Goal: Task Accomplishment & Management: Use online tool/utility

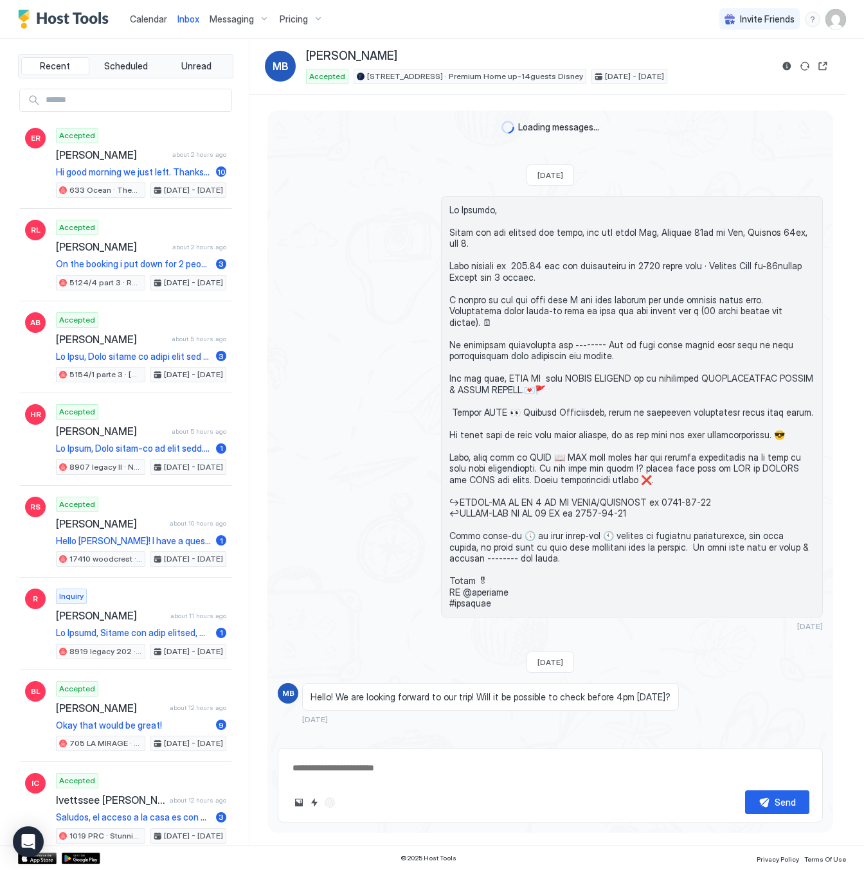
type textarea "*"
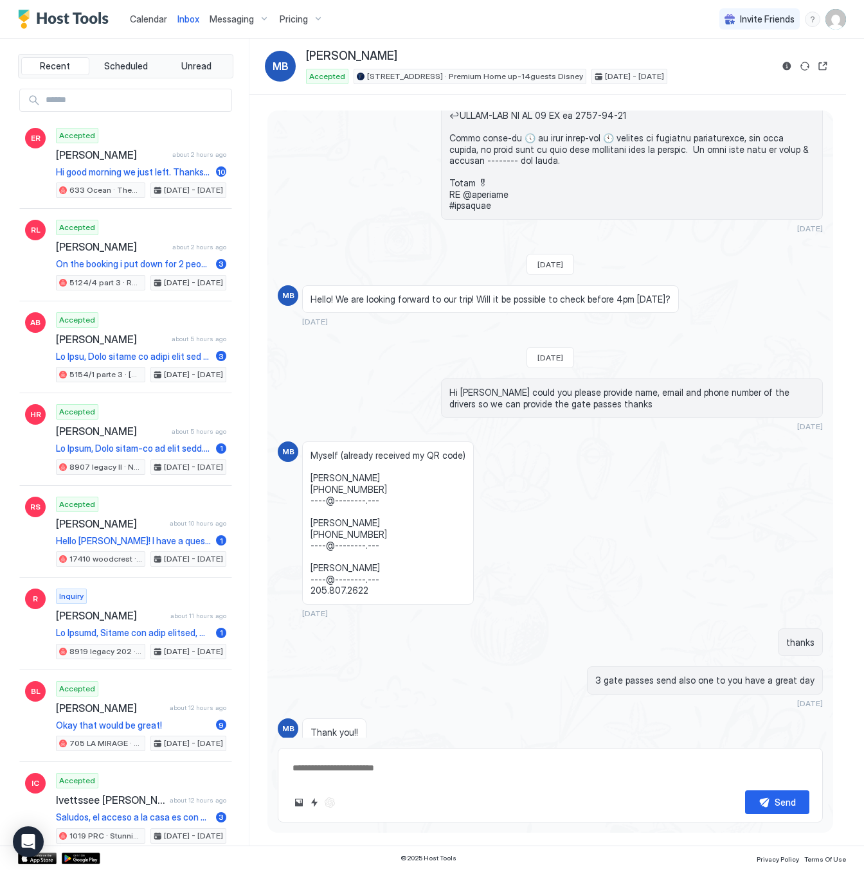
click at [297, 14] on span "Pricing" at bounding box center [294, 19] width 28 height 12
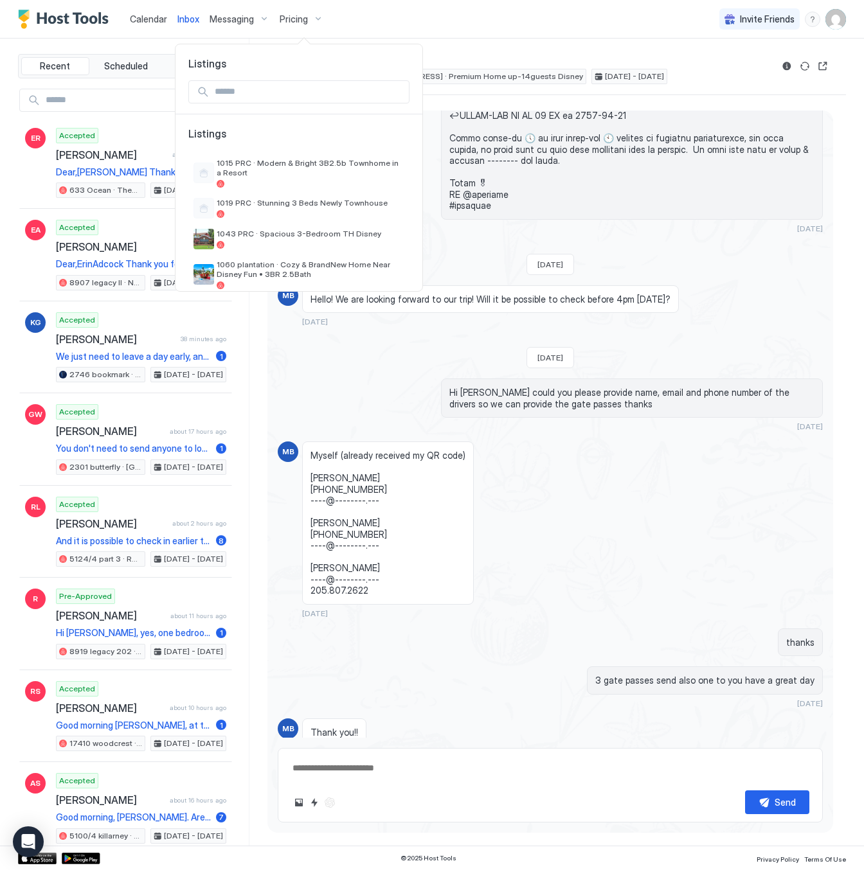
click at [247, 89] on input "Input Field" at bounding box center [308, 92] width 199 height 22
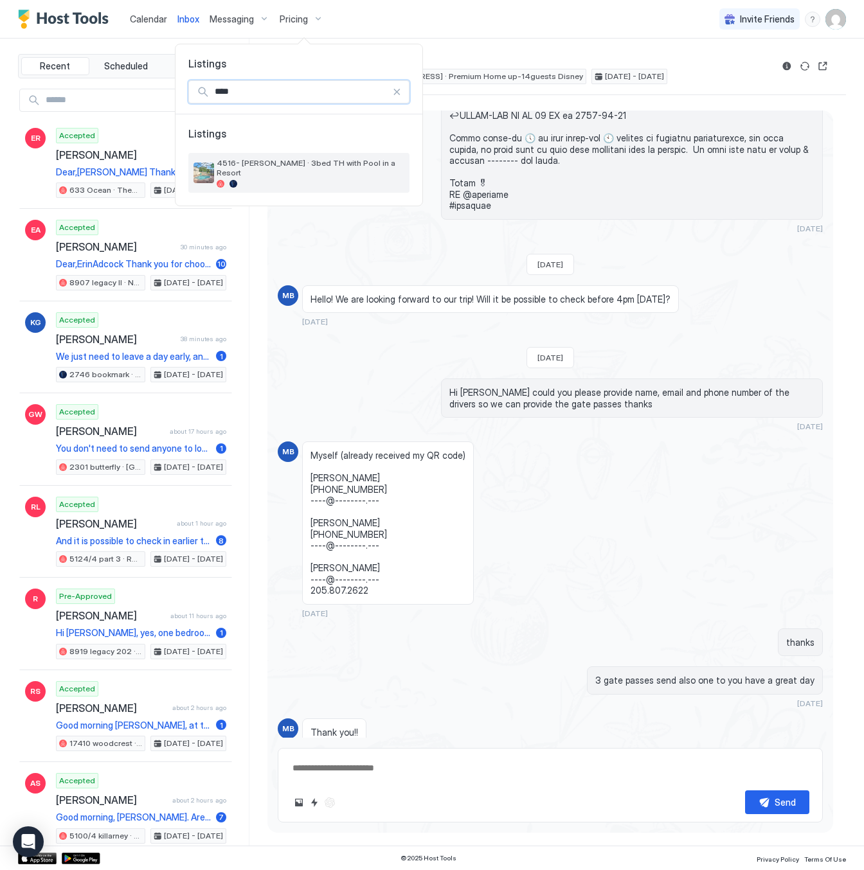
type input "****"
click at [268, 170] on div "4516- [PERSON_NAME] · 3bed TH with Pool in a Resort" at bounding box center [311, 173] width 188 height 30
click at [226, 166] on span "4516- [PERSON_NAME] · 3bed TH with Pool in a Resort" at bounding box center [311, 167] width 188 height 19
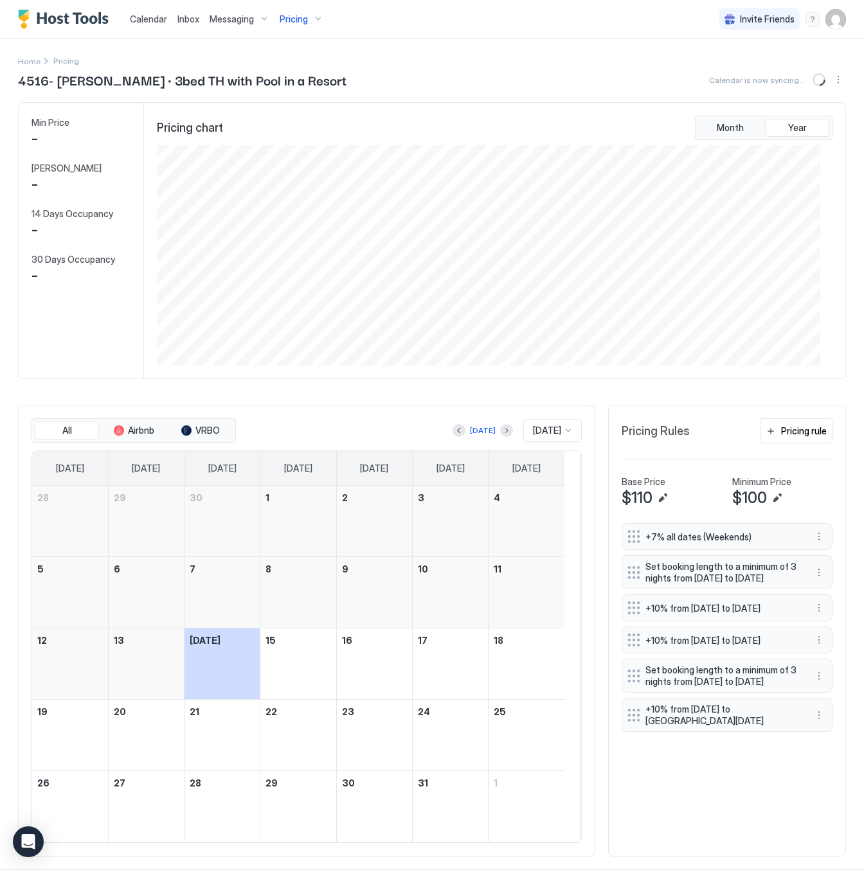
scroll to position [222, 662]
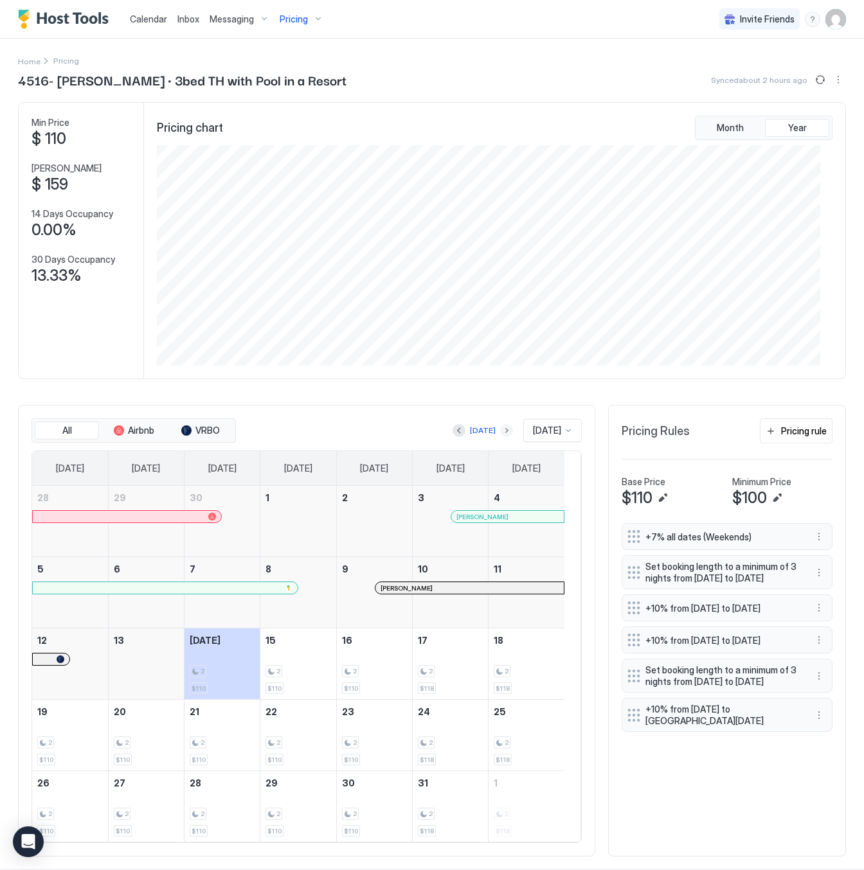
click at [500, 432] on button "Next month" at bounding box center [506, 430] width 13 height 13
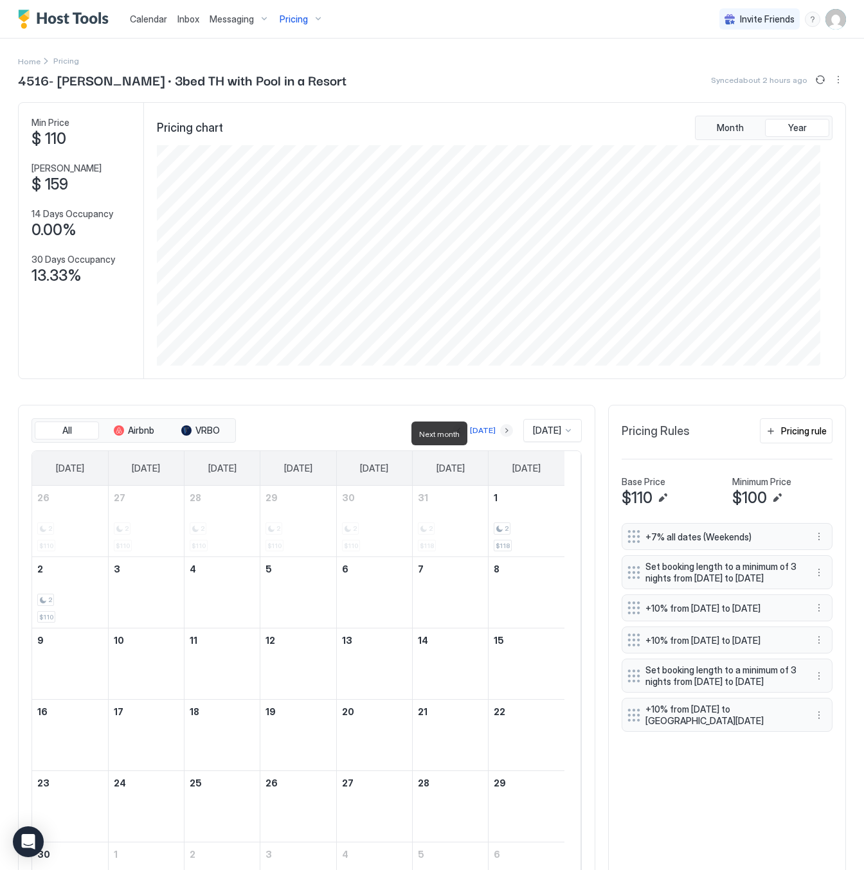
click at [500, 432] on button "Next month" at bounding box center [506, 430] width 13 height 13
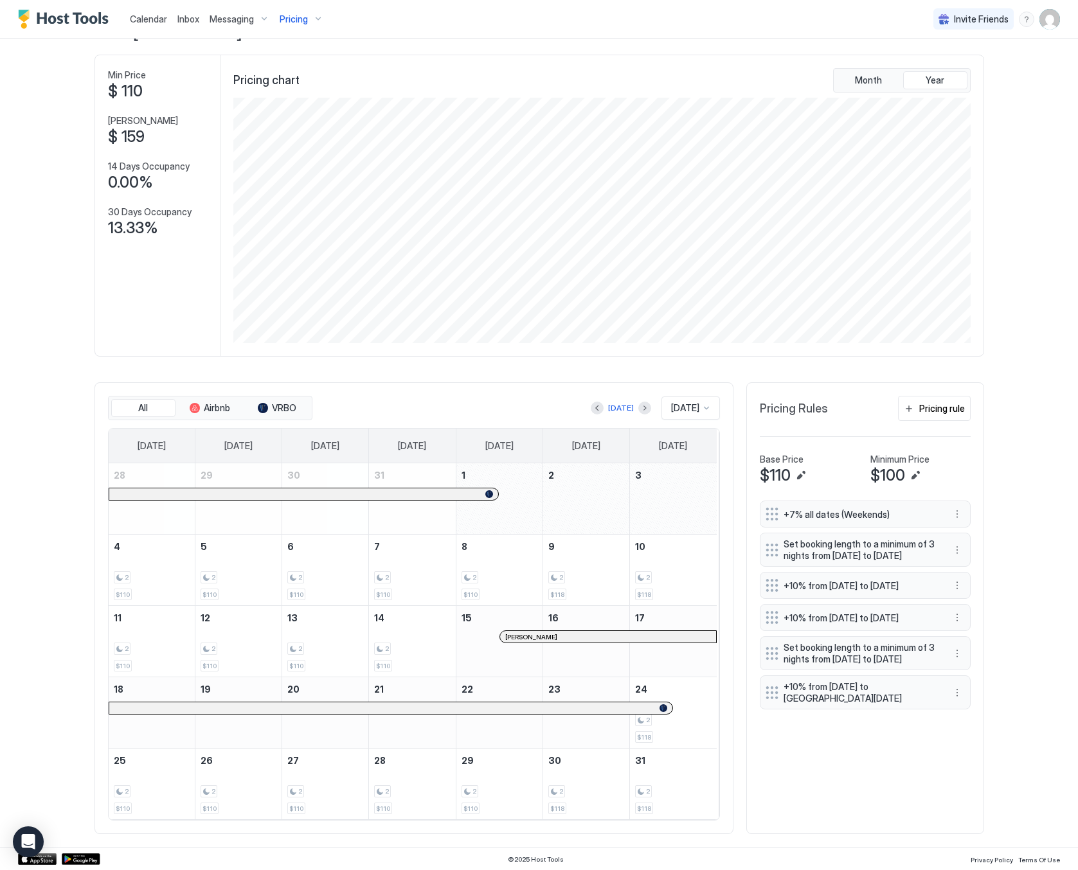
scroll to position [0, 0]
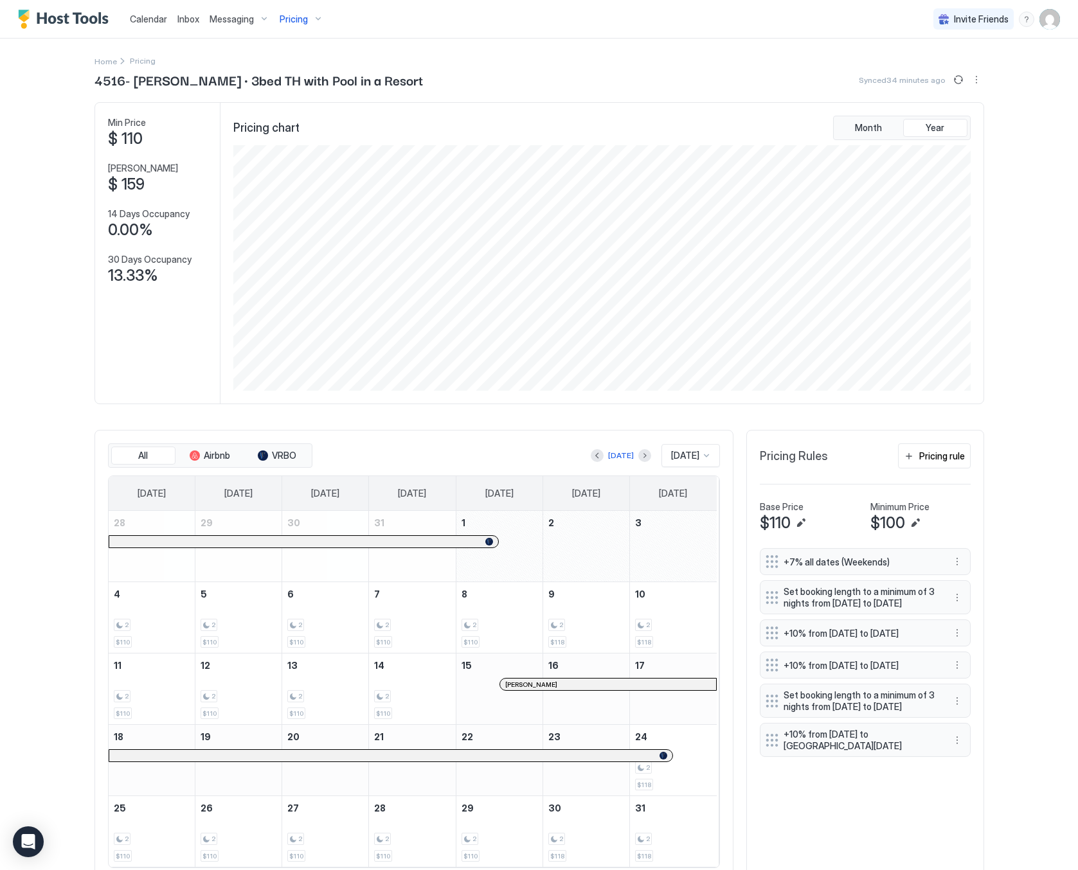
click at [291, 16] on span "Pricing" at bounding box center [294, 19] width 28 height 12
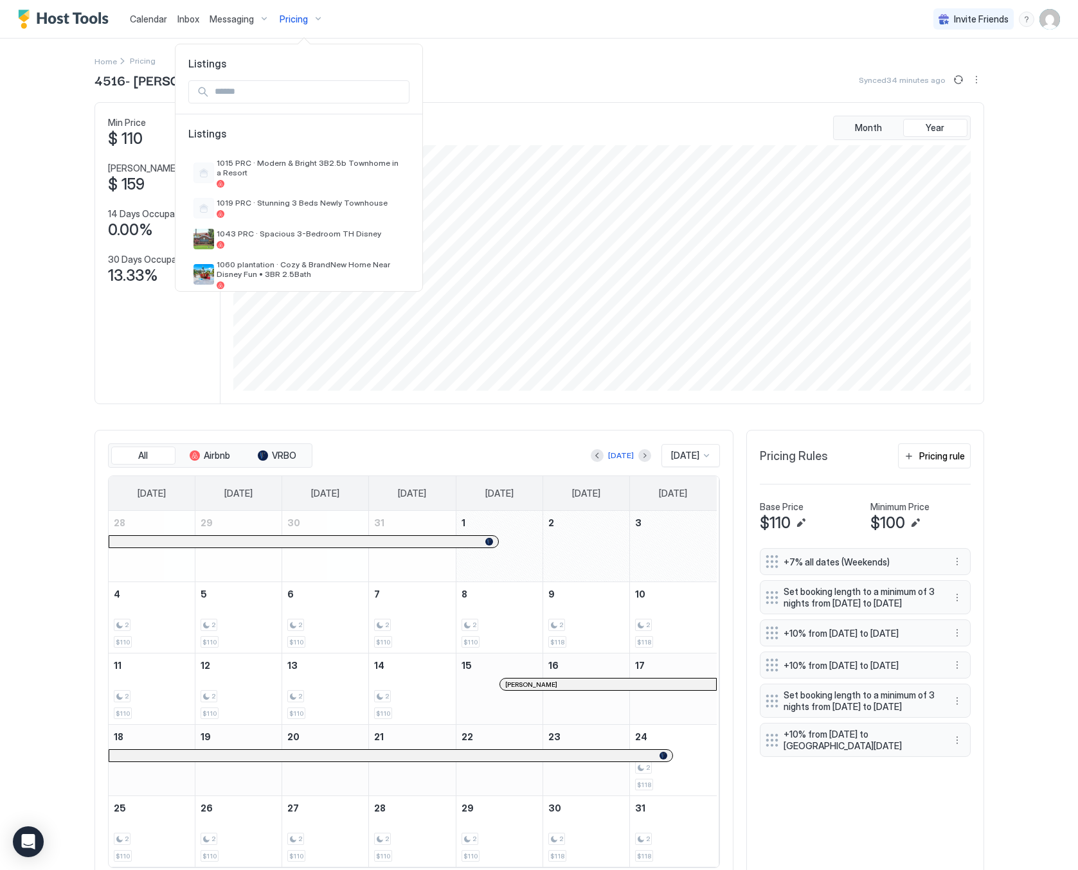
click at [271, 91] on input "Input Field" at bounding box center [308, 92] width 199 height 22
type input "****"
click at [258, 170] on div "8966-[PERSON_NAME]-vrbo" at bounding box center [271, 168] width 109 height 20
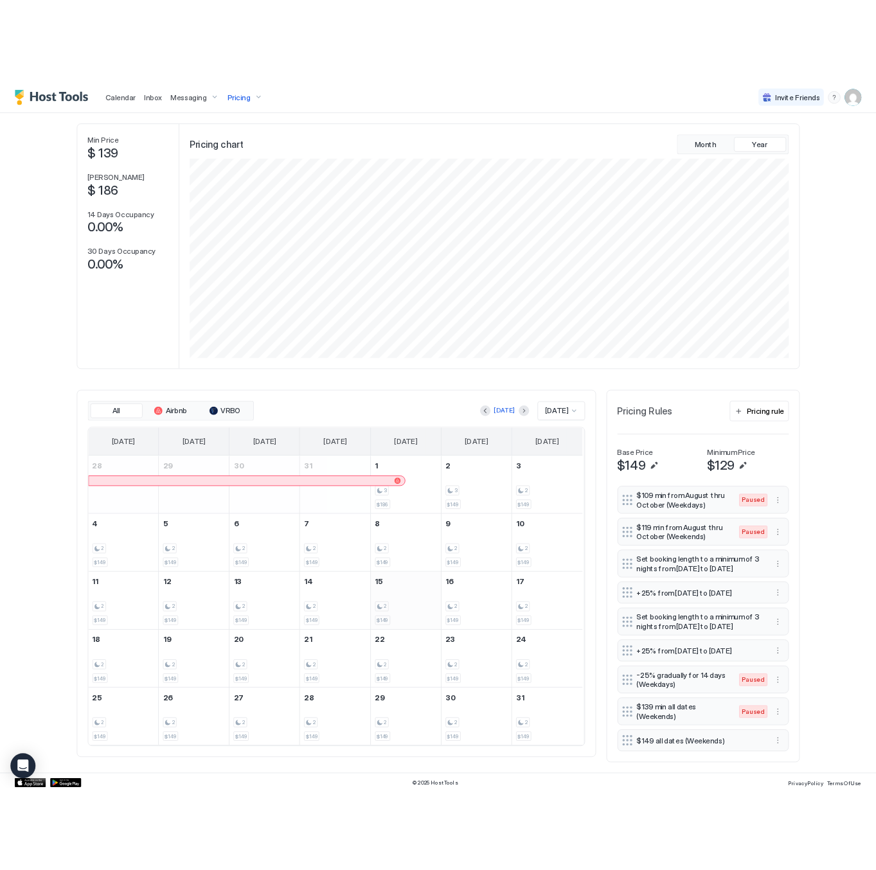
scroll to position [99, 0]
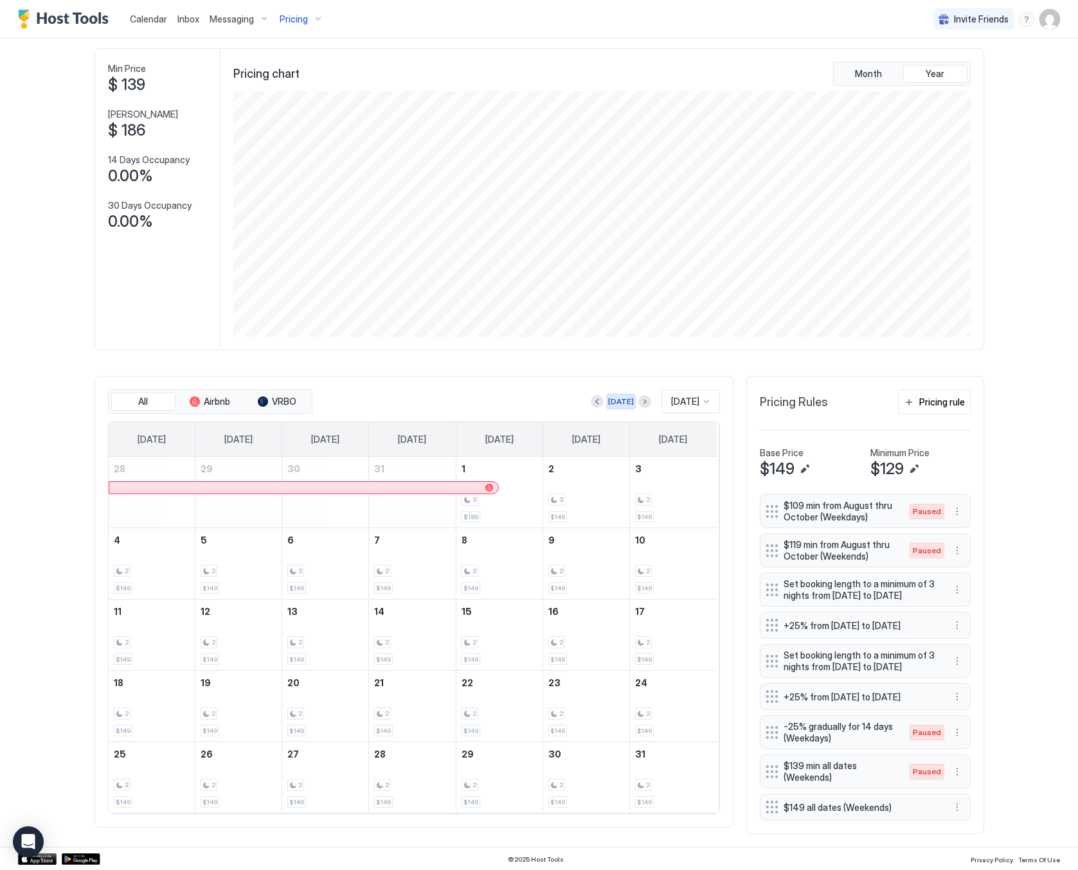
click at [608, 396] on div "[DATE]" at bounding box center [621, 402] width 26 height 12
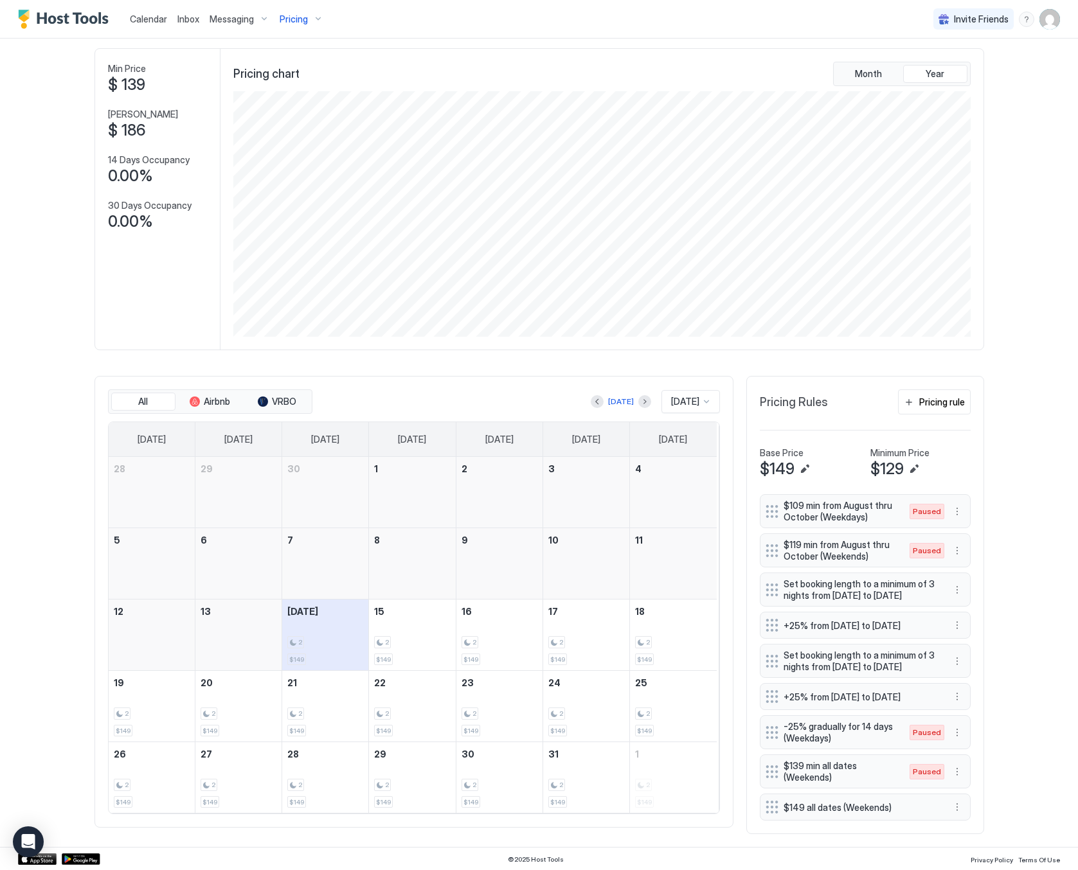
click at [315, 636] on div "2" at bounding box center [325, 642] width 76 height 12
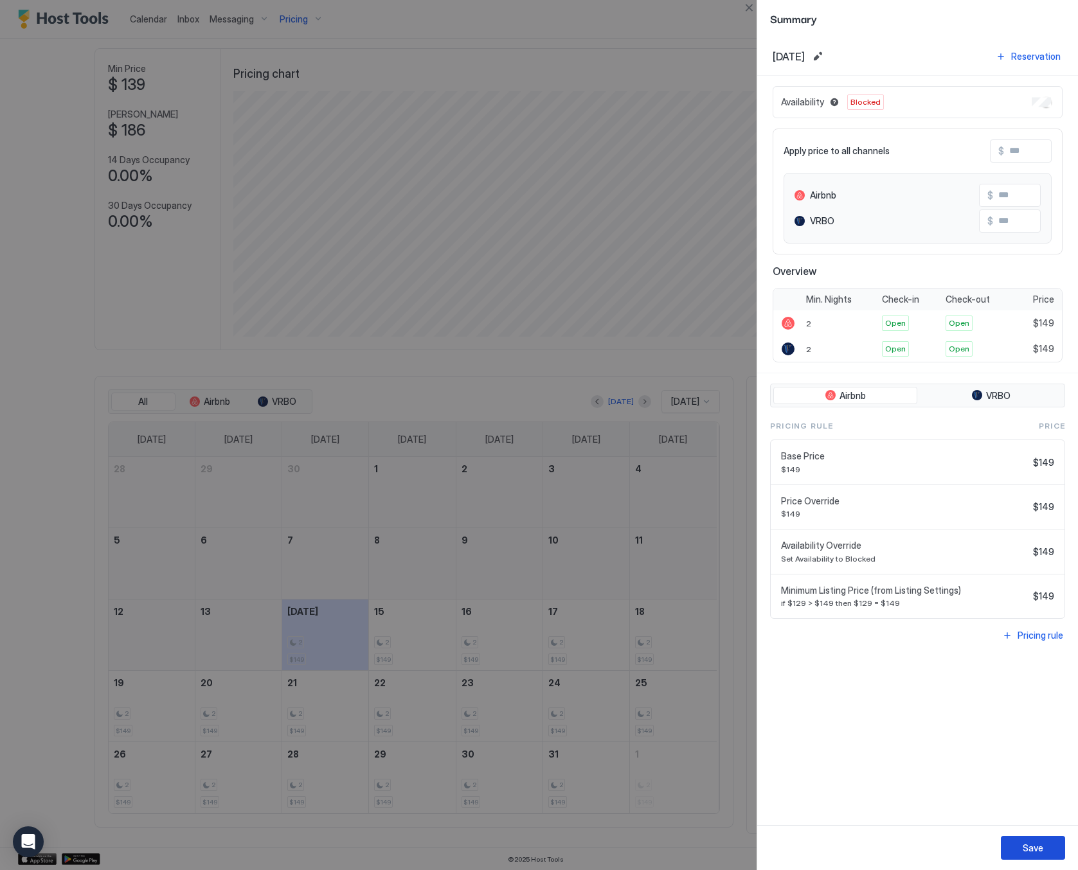
click at [863, 847] on div "Save" at bounding box center [1032, 847] width 21 height 13
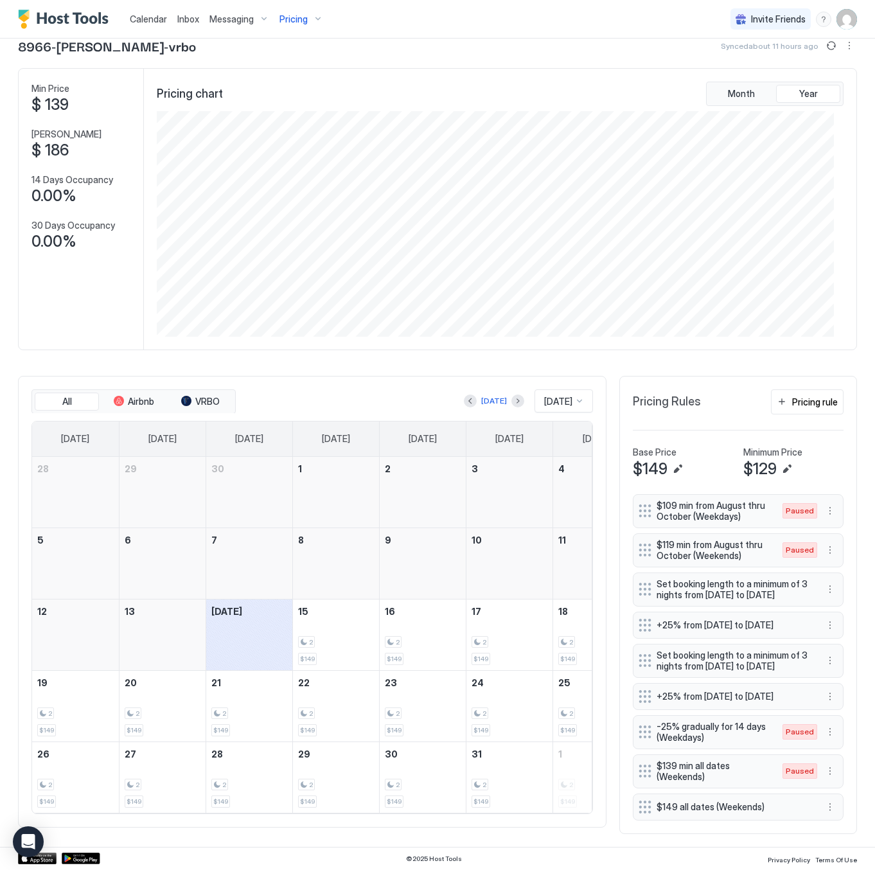
scroll to position [642332, 641882]
